Goal: Task Accomplishment & Management: Use online tool/utility

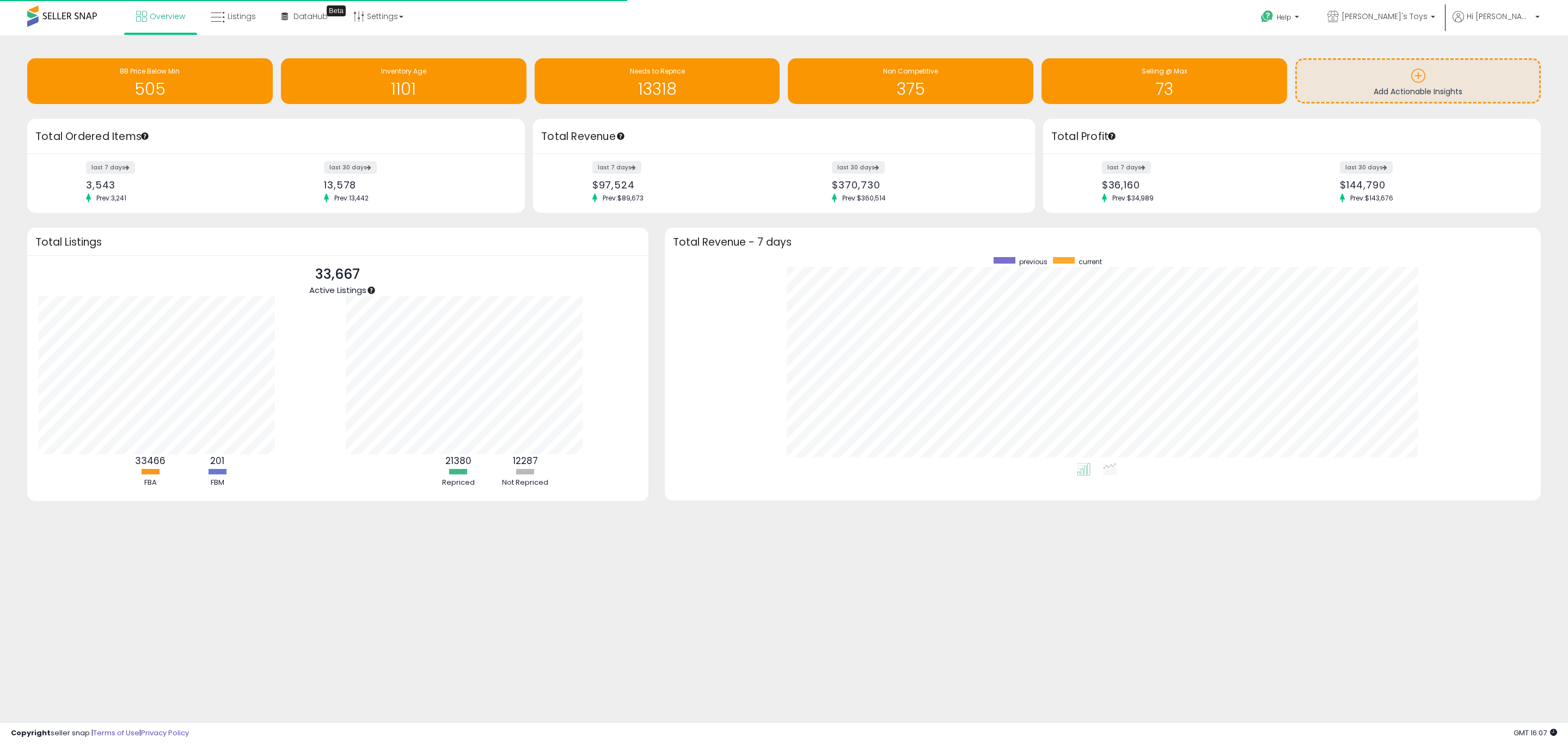
scroll to position [206, 854]
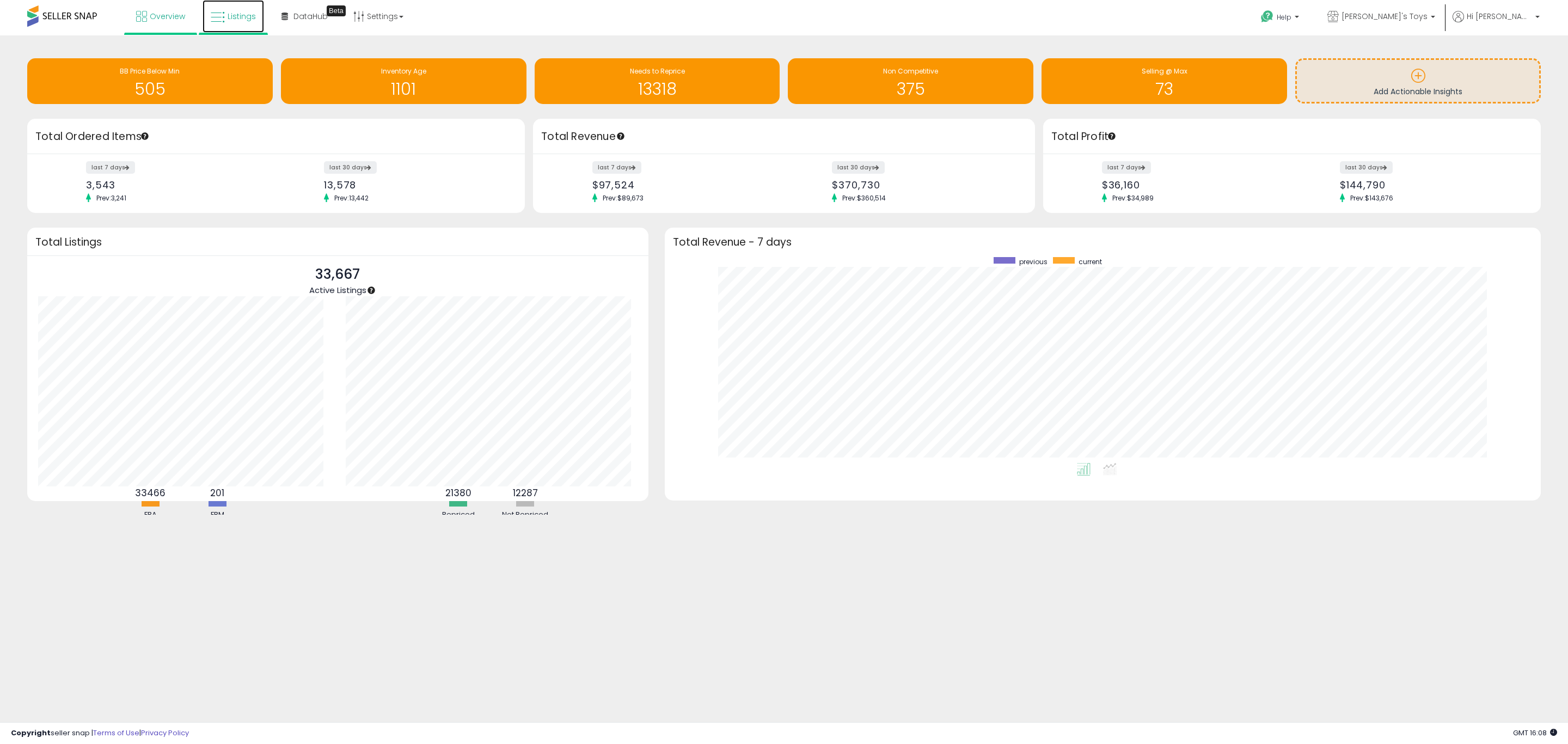
click at [238, 27] on link "Listings" at bounding box center [233, 16] width 62 height 32
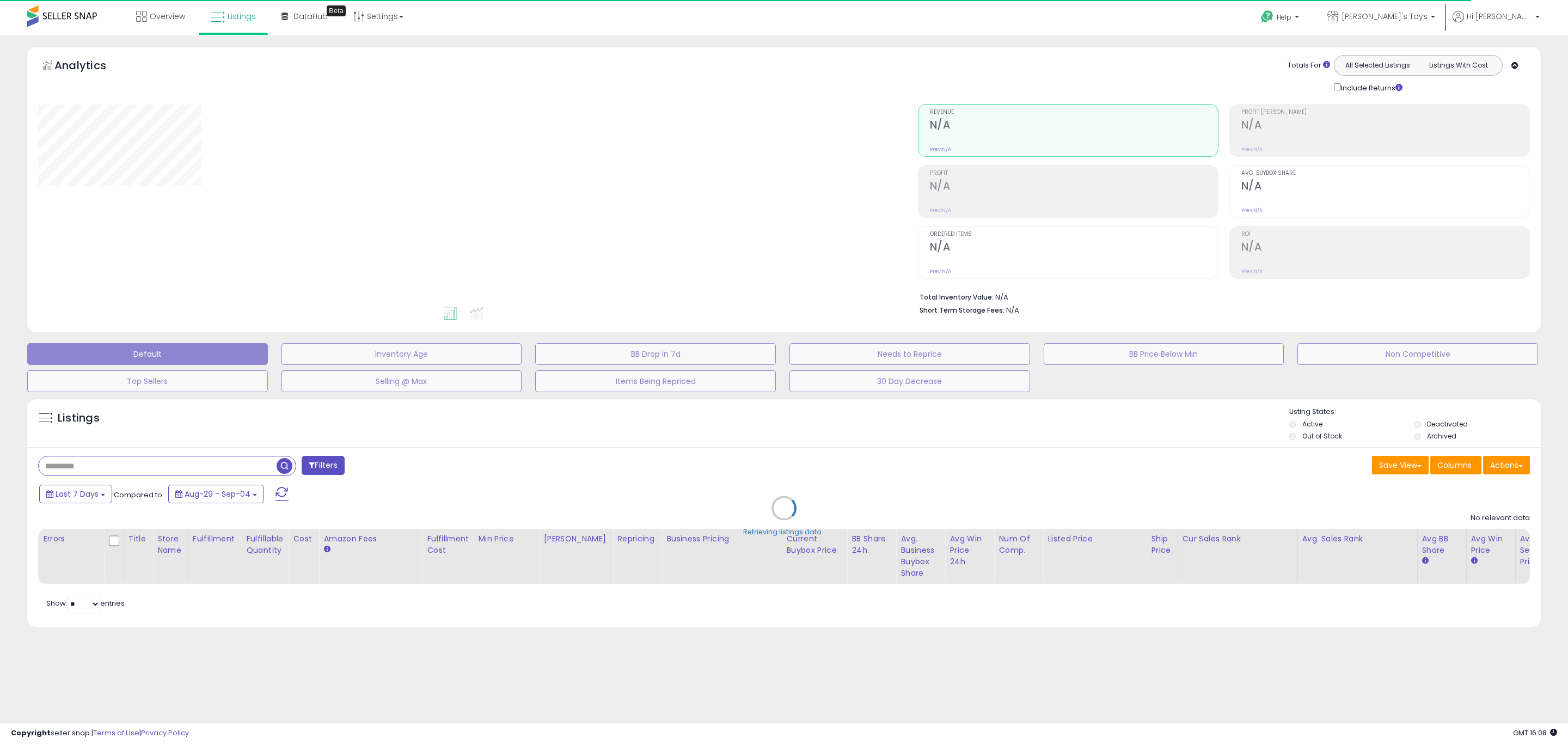
click at [1508, 471] on div "Retrieving listings data.." at bounding box center [783, 516] width 1529 height 249
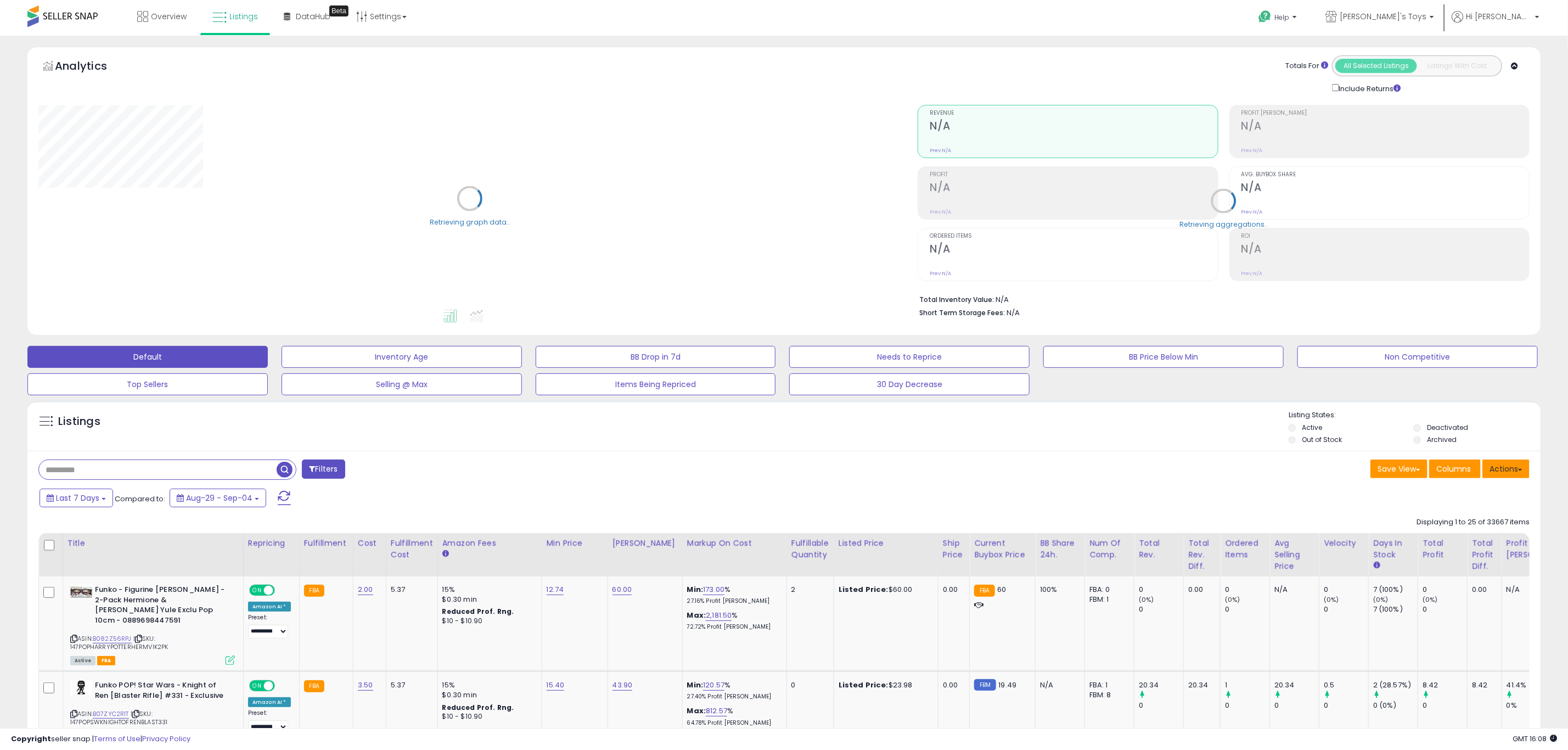
click at [1521, 475] on button "Actions" at bounding box center [1505, 468] width 47 height 18
click at [1477, 526] on link "Export Visible Columns" at bounding box center [1461, 519] width 120 height 17
